Goal: Task Accomplishment & Management: Manage account settings

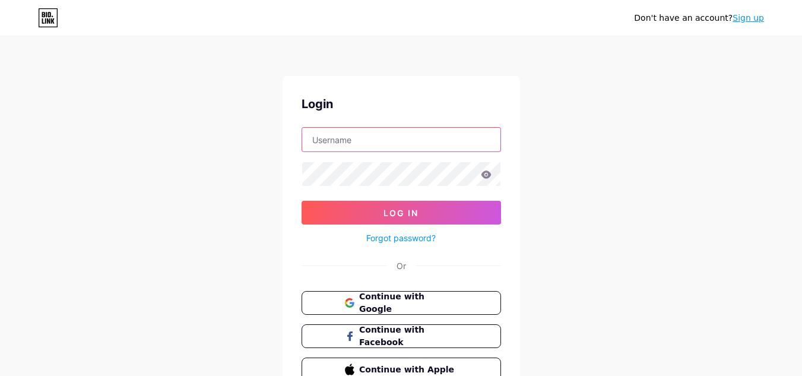
click at [359, 146] on input "text" at bounding box center [401, 140] width 198 height 24
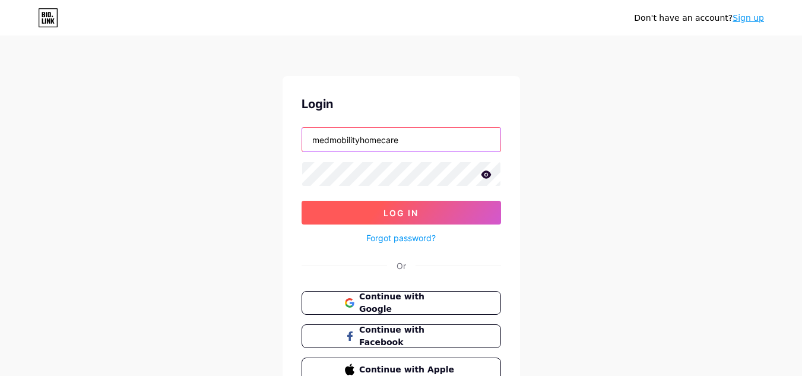
type input "medmobilityhomecare"
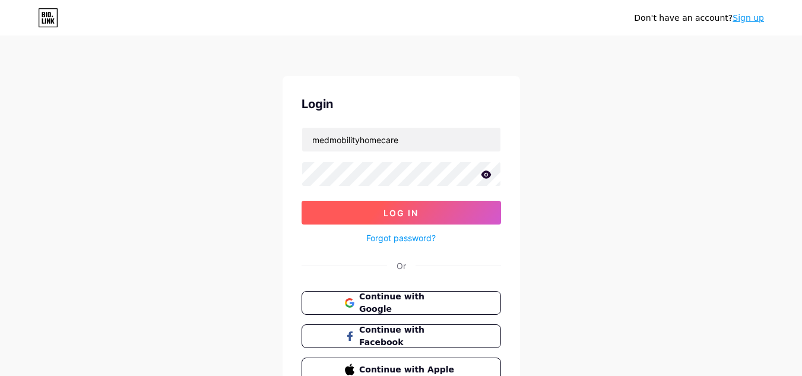
click at [412, 210] on span "Log In" at bounding box center [401, 213] width 35 height 10
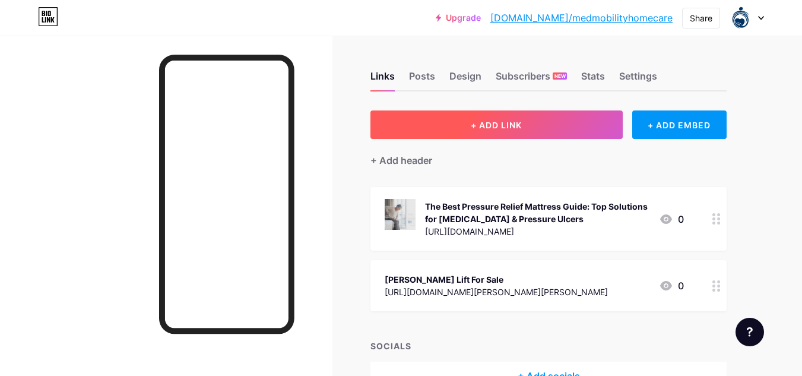
click at [510, 118] on button "+ ADD LINK" at bounding box center [497, 124] width 252 height 29
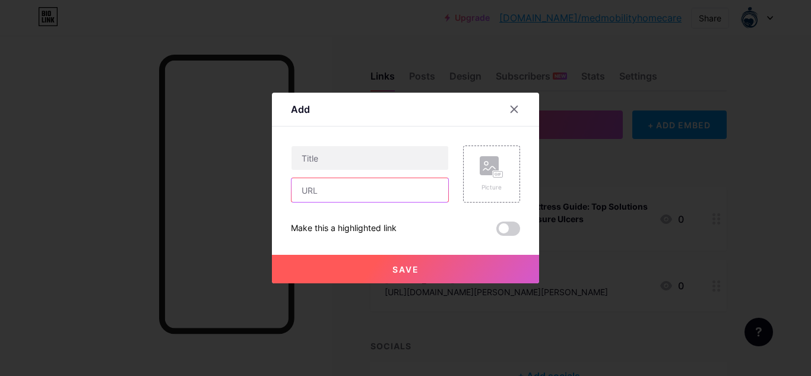
click at [336, 184] on input "text" at bounding box center [370, 190] width 157 height 24
paste input "[URL][DOMAIN_NAME]"
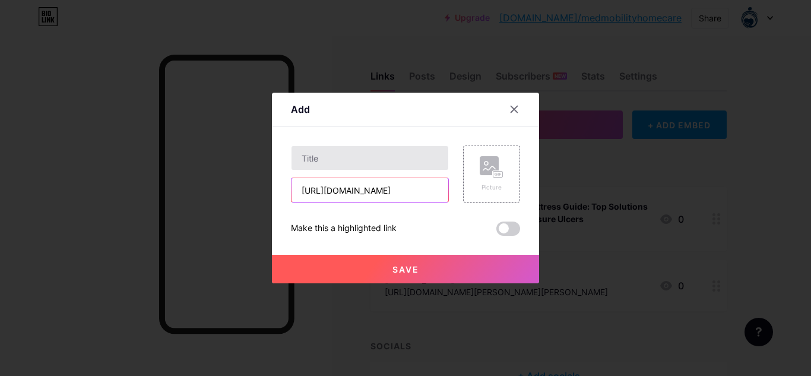
type input "[URL][DOMAIN_NAME]"
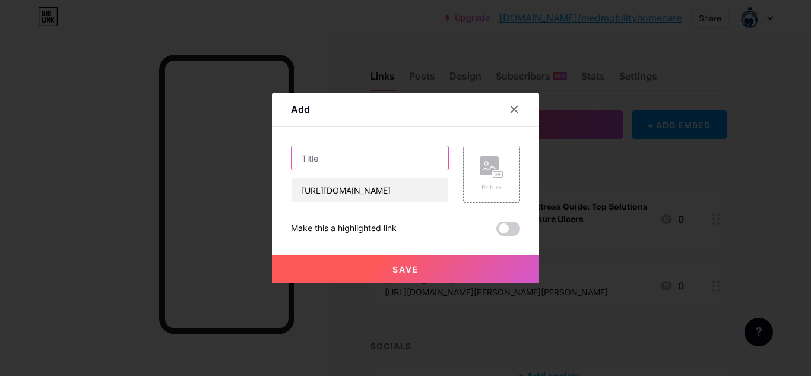
scroll to position [0, 0]
click at [336, 162] on input "text" at bounding box center [370, 158] width 157 height 24
paste input "Semi Electric Hospital Bed – Comfort, Safety, and Dignity for Home Care"
type input "Semi Electric Hospital Bed – Comfort, Safety, and Dignity for Home Care"
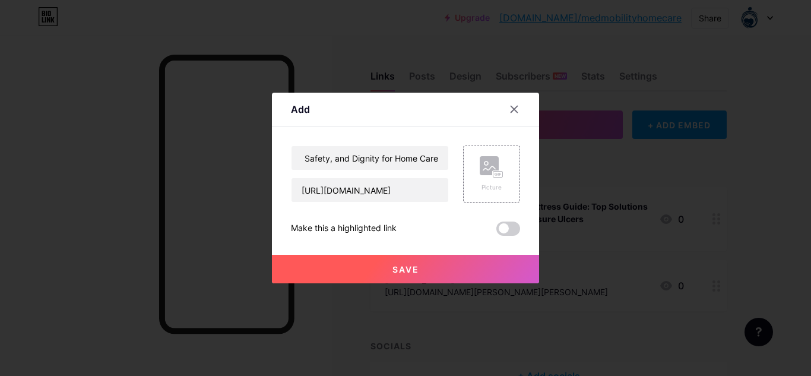
click at [385, 274] on button "Save" at bounding box center [405, 269] width 267 height 29
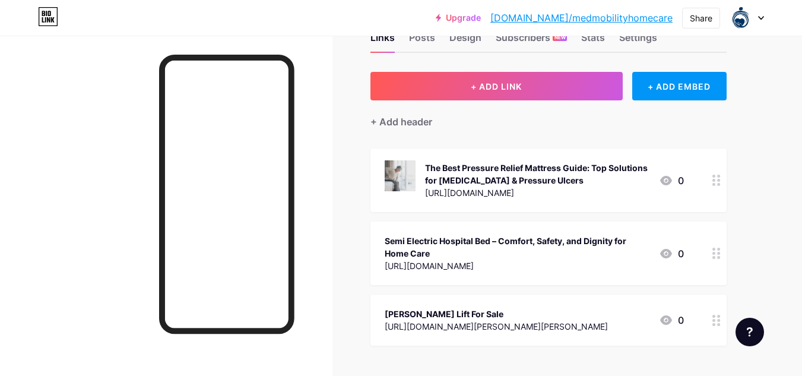
scroll to position [59, 0]
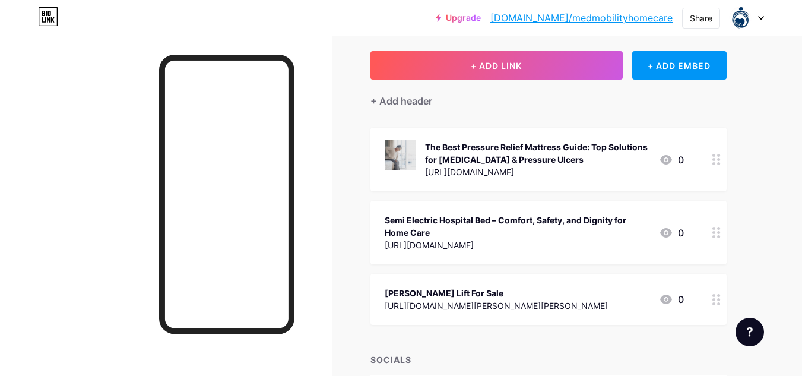
click at [714, 236] on circle at bounding box center [714, 236] width 3 height 3
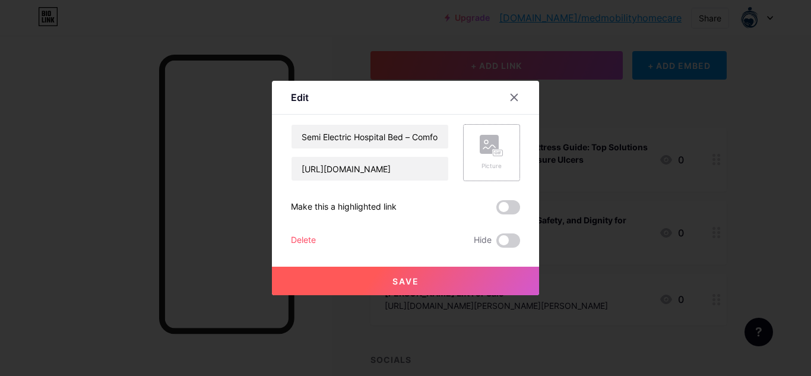
click at [483, 163] on div "Picture" at bounding box center [492, 166] width 24 height 9
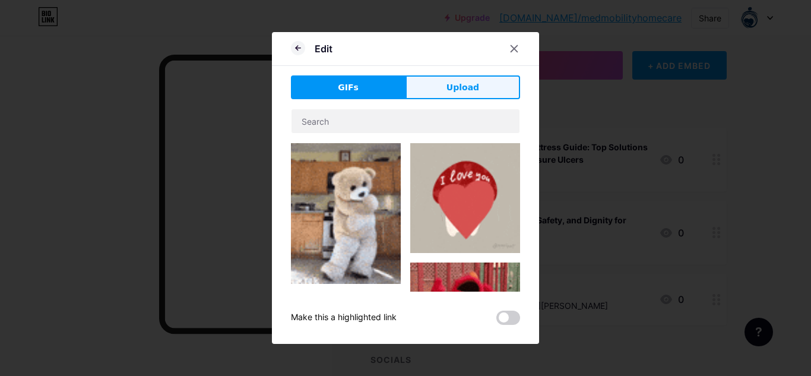
click at [448, 86] on span "Upload" at bounding box center [463, 87] width 33 height 12
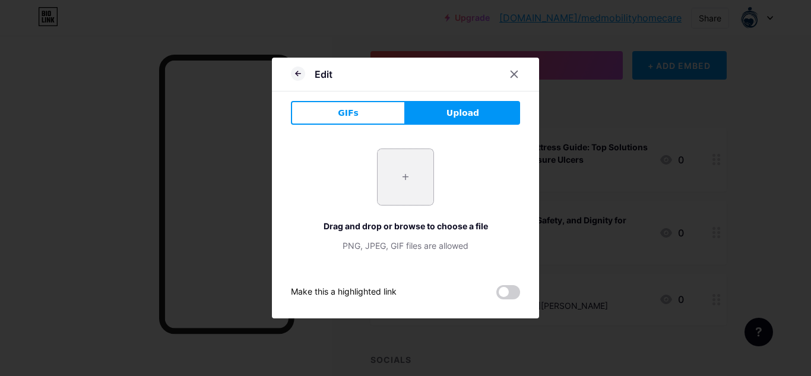
click at [396, 182] on input "file" at bounding box center [406, 177] width 56 height 56
type input "C:\fakepath\US0208-600x600.jpg"
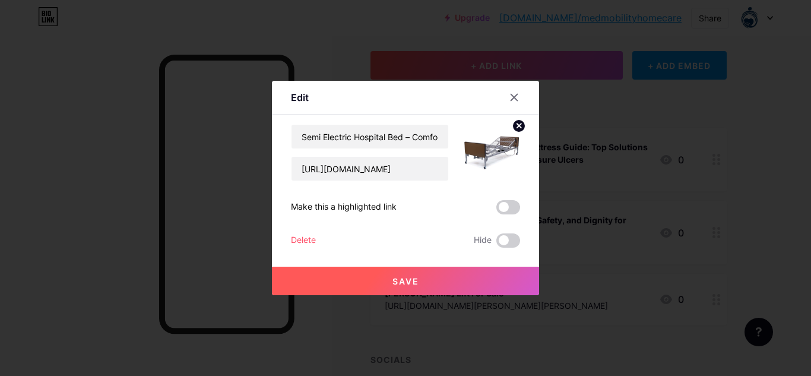
click at [423, 280] on button "Save" at bounding box center [405, 281] width 267 height 29
